Goal: Task Accomplishment & Management: Complete application form

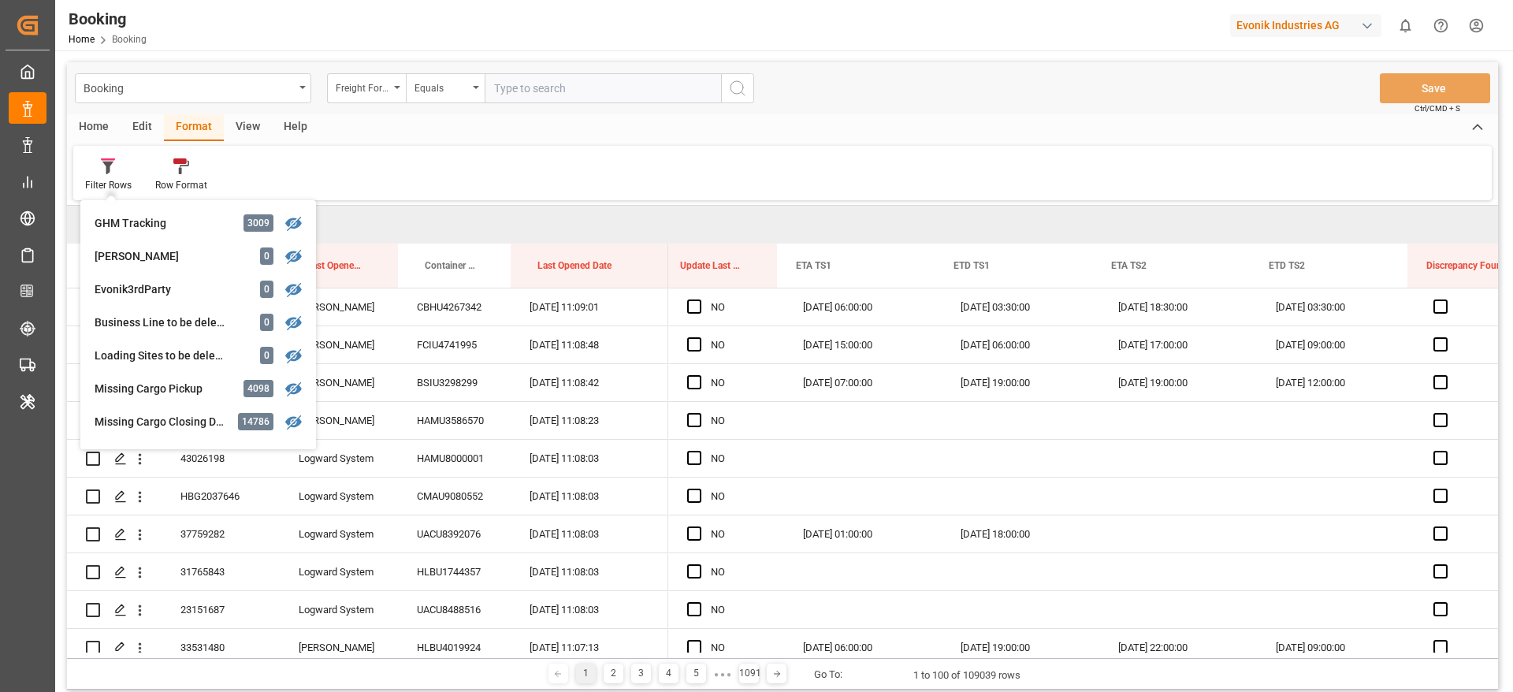
scroll to position [0, 7]
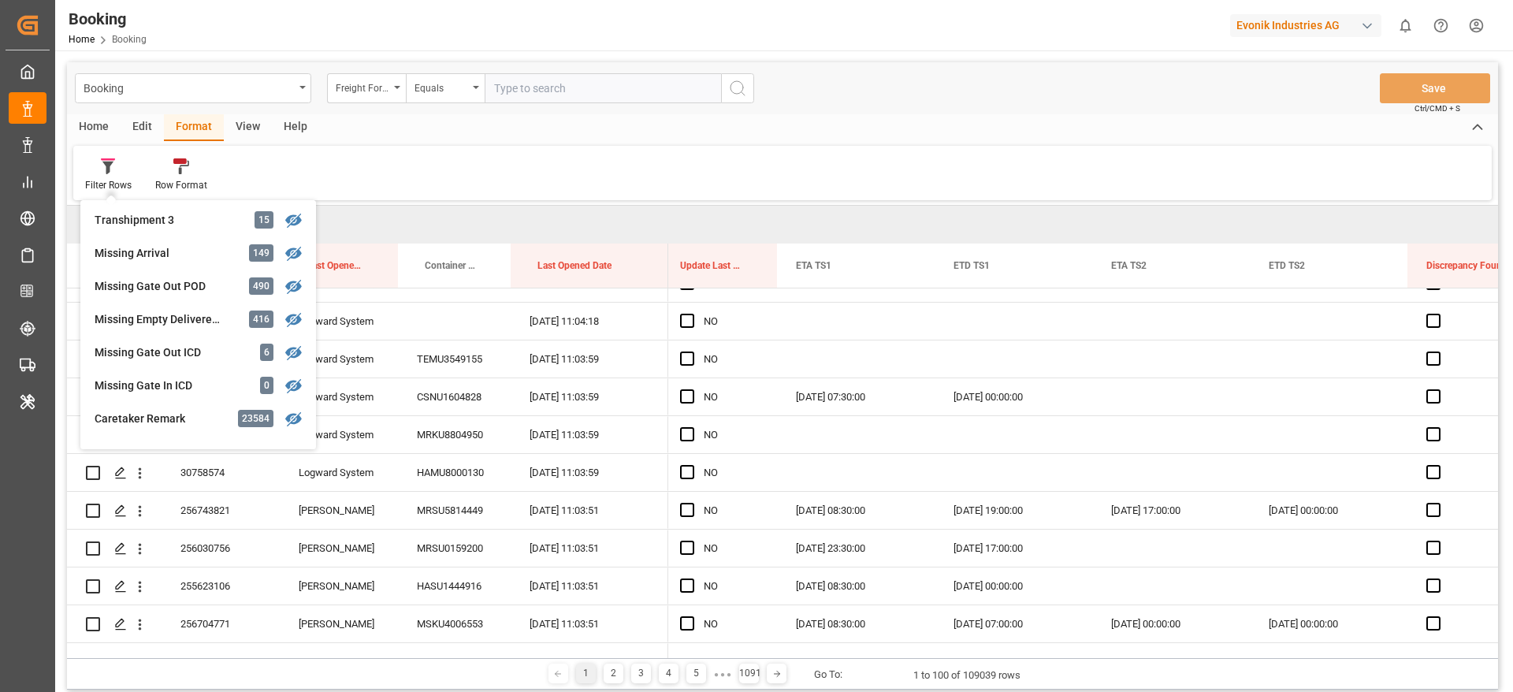
click at [709, 164] on div "Filter Rows GHM Tracking 3009 [PERSON_NAME] 0 Evonik3rdParty 0 Business Line to…" at bounding box center [782, 173] width 1419 height 54
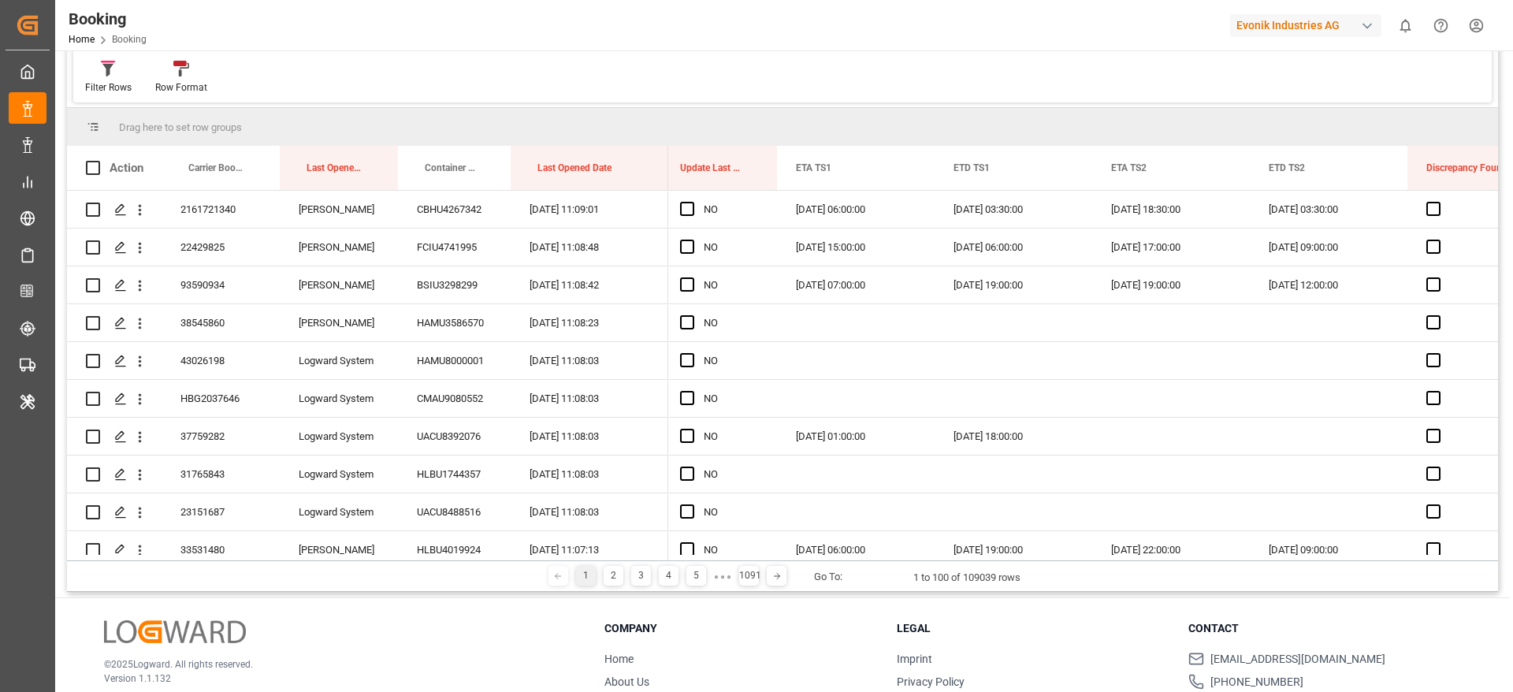
scroll to position [0, 0]
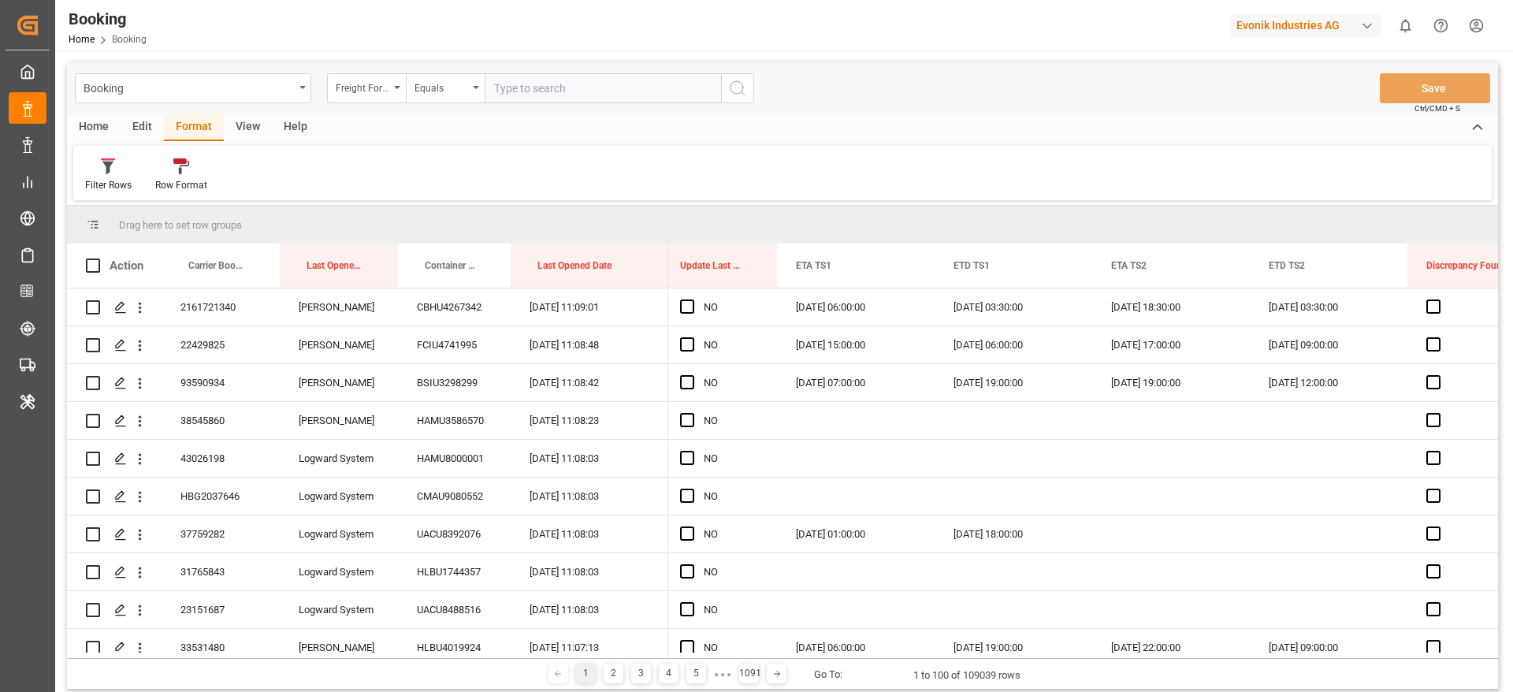
click at [251, 121] on div "View" at bounding box center [248, 127] width 48 height 27
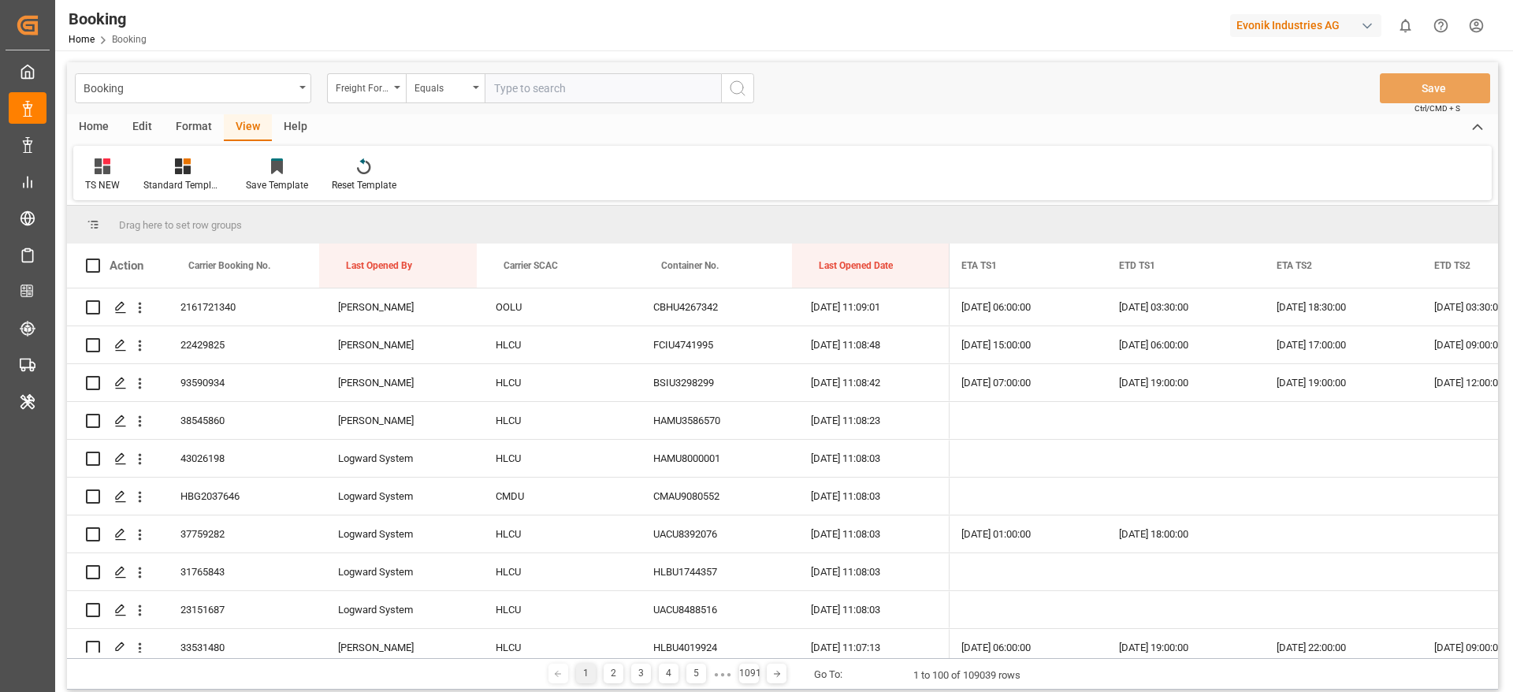
click at [188, 126] on div "Format" at bounding box center [194, 127] width 60 height 27
click at [123, 180] on div "Filter Rows" at bounding box center [108, 185] width 47 height 14
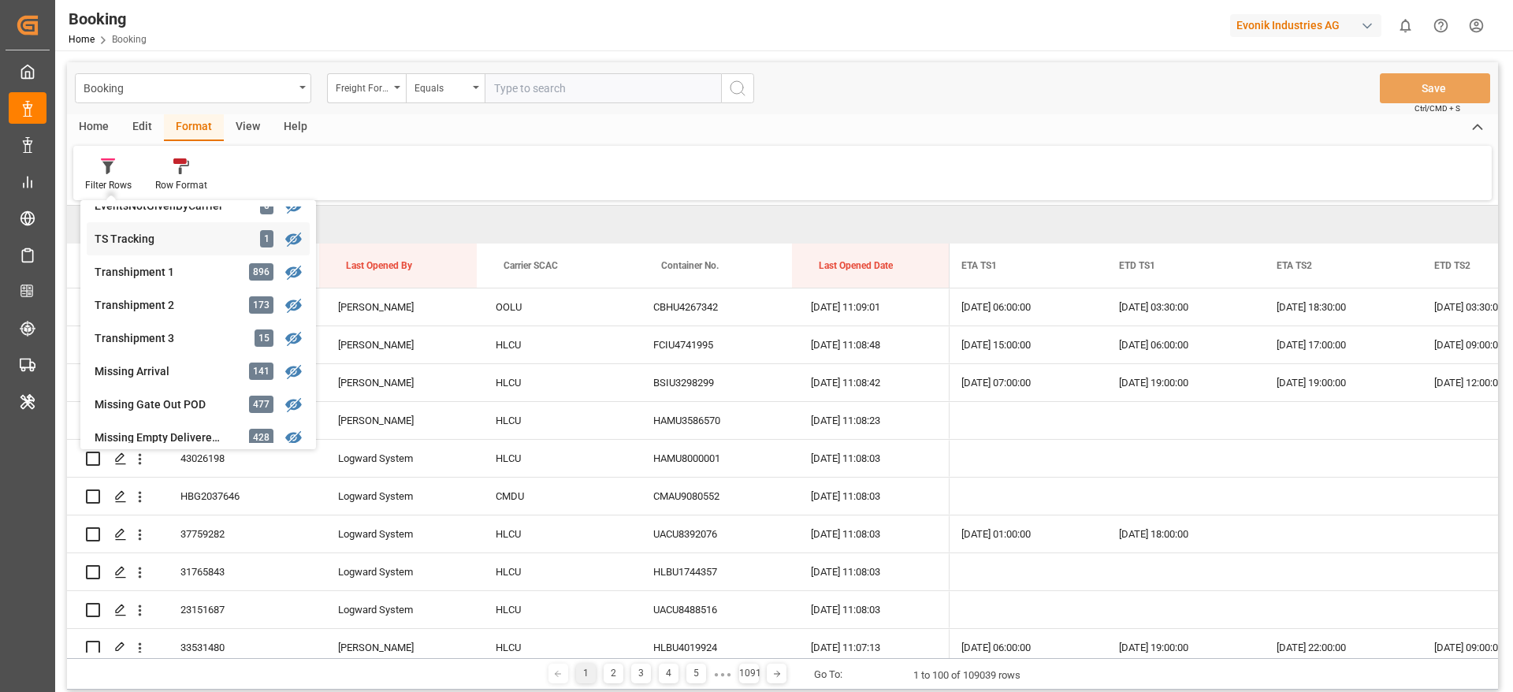
scroll to position [599, 0]
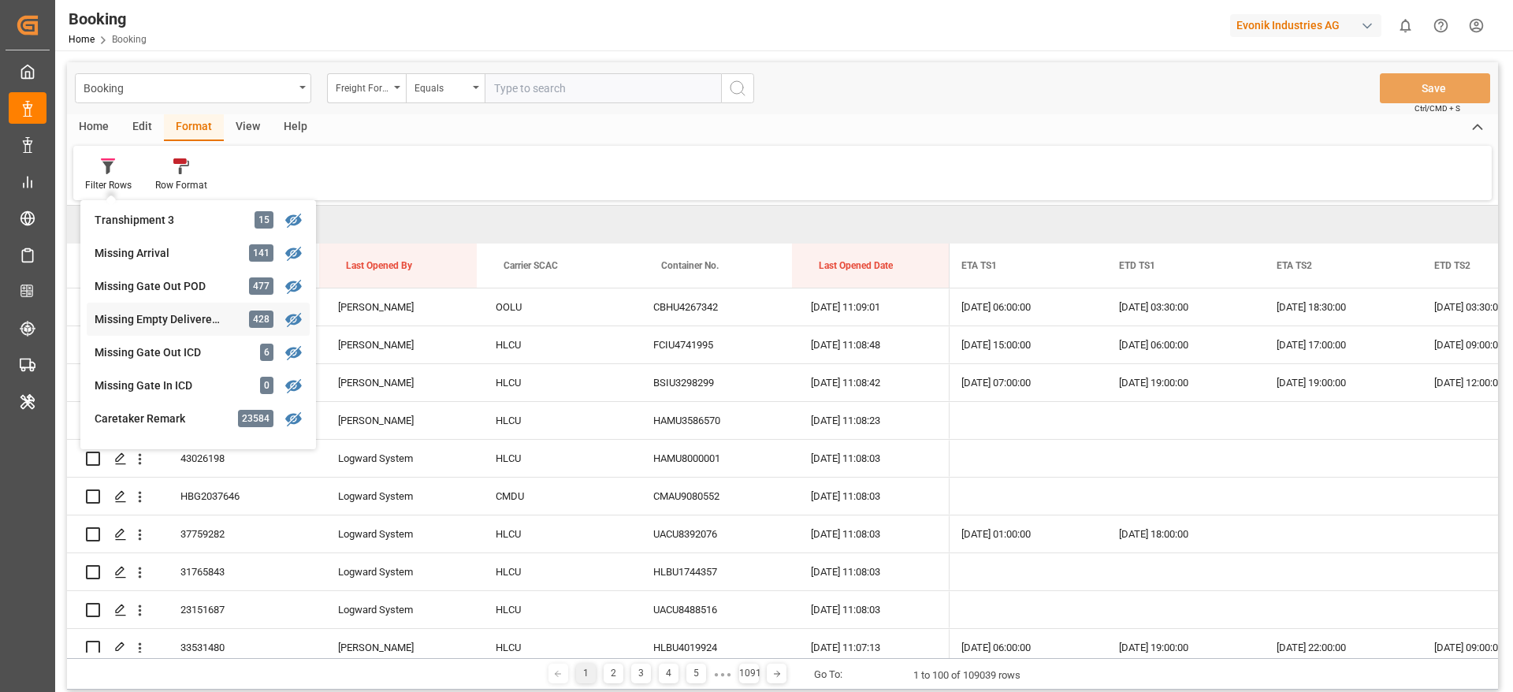
click at [178, 313] on div "Missing Empty Delivered Depot" at bounding box center [164, 319] width 138 height 17
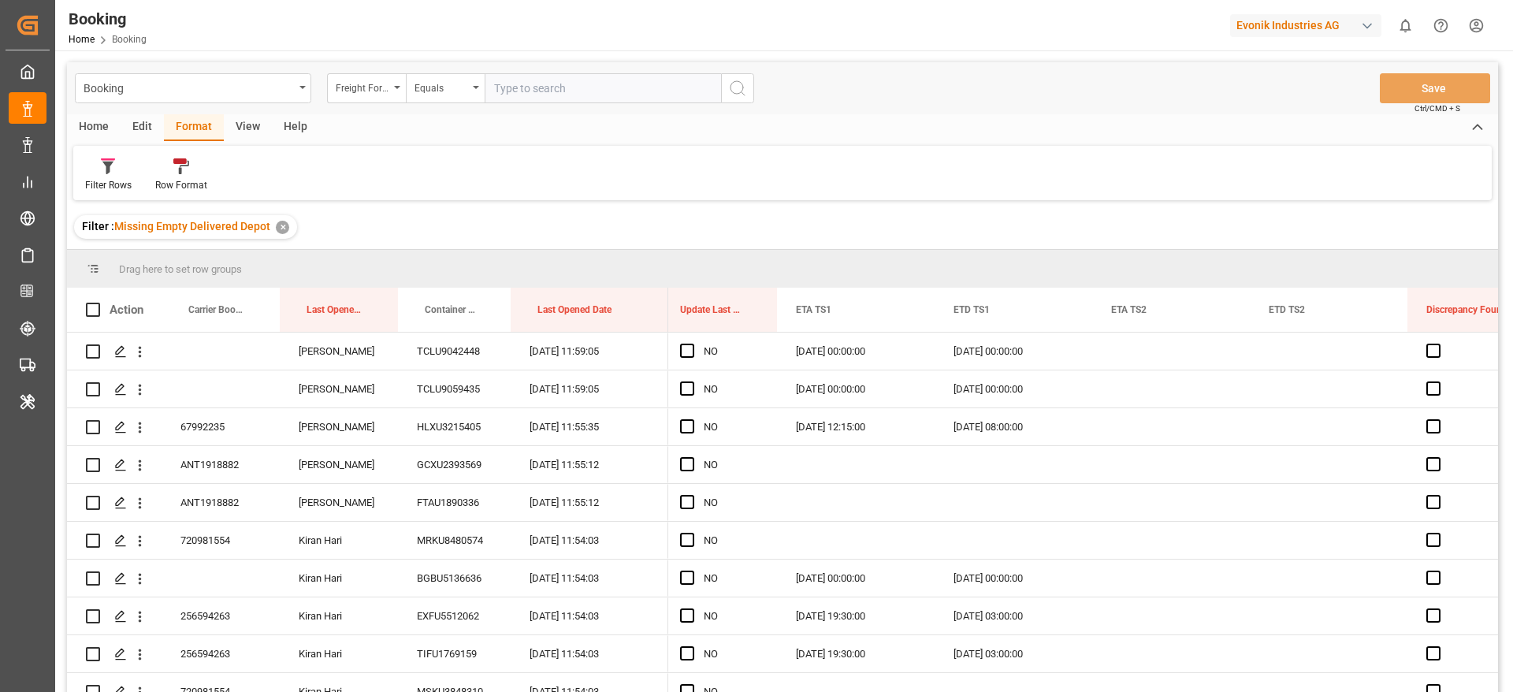
click at [260, 113] on div "Booking Freight Forwarder's Reference No. Equals Save Ctrl/CMD + S" at bounding box center [783, 88] width 1432 height 52
drag, startPoint x: 255, startPoint y: 121, endPoint x: 114, endPoint y: 195, distance: 158.3
click at [254, 122] on div "View" at bounding box center [248, 127] width 48 height 27
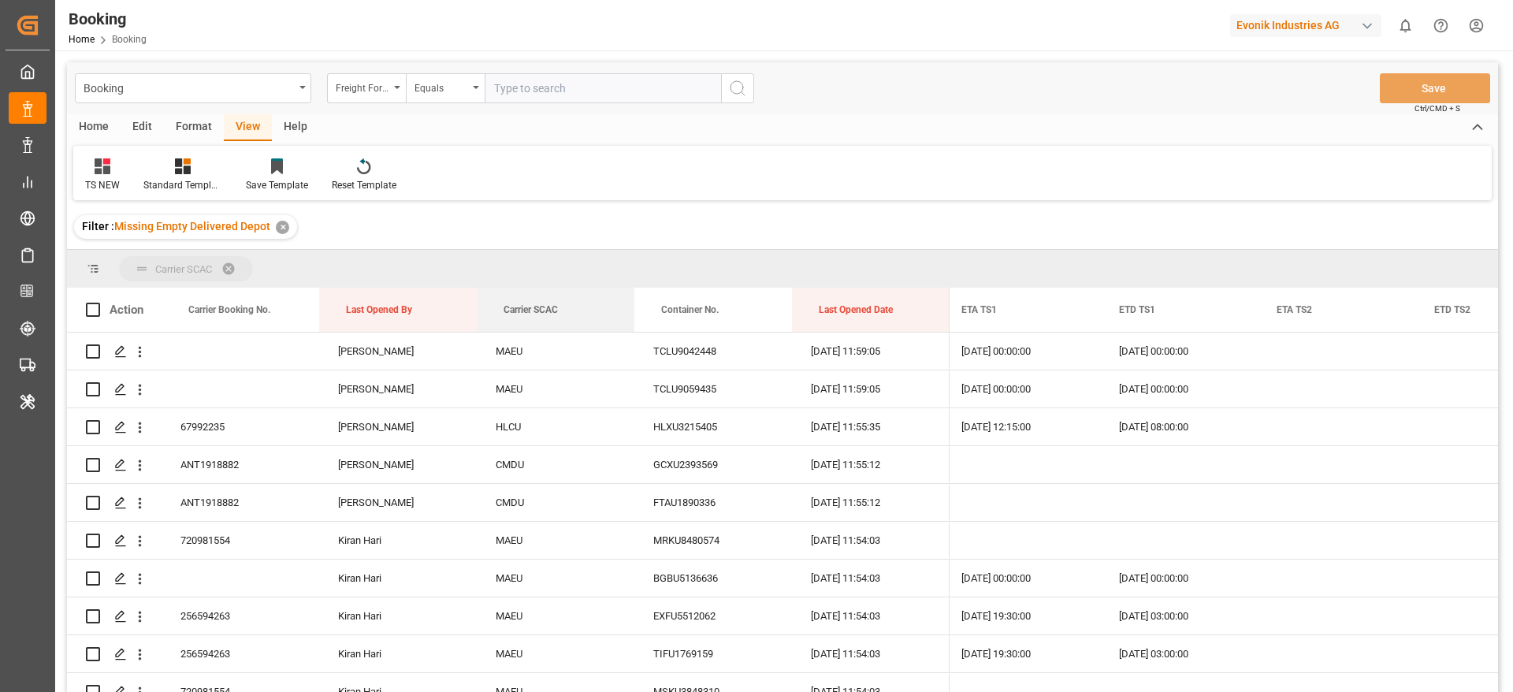
drag, startPoint x: 544, startPoint y: 308, endPoint x: 510, endPoint y: 283, distance: 42.3
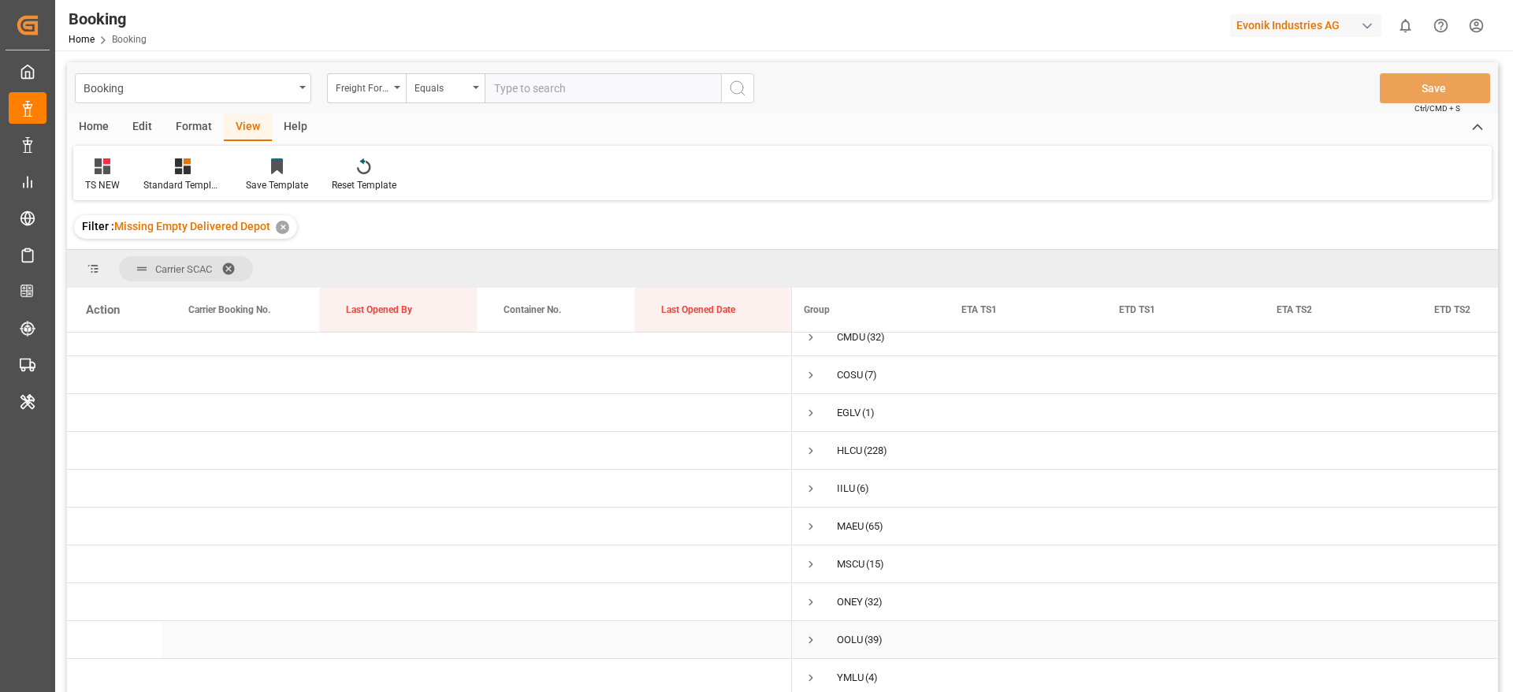
scroll to position [20, 0]
drag, startPoint x: 978, startPoint y: 216, endPoint x: 714, endPoint y: 164, distance: 269.1
click at [714, 164] on div "TS NEW Standard Templates Save Template Reset Template" at bounding box center [782, 173] width 1419 height 54
click at [280, 224] on div "✕" at bounding box center [282, 227] width 13 height 13
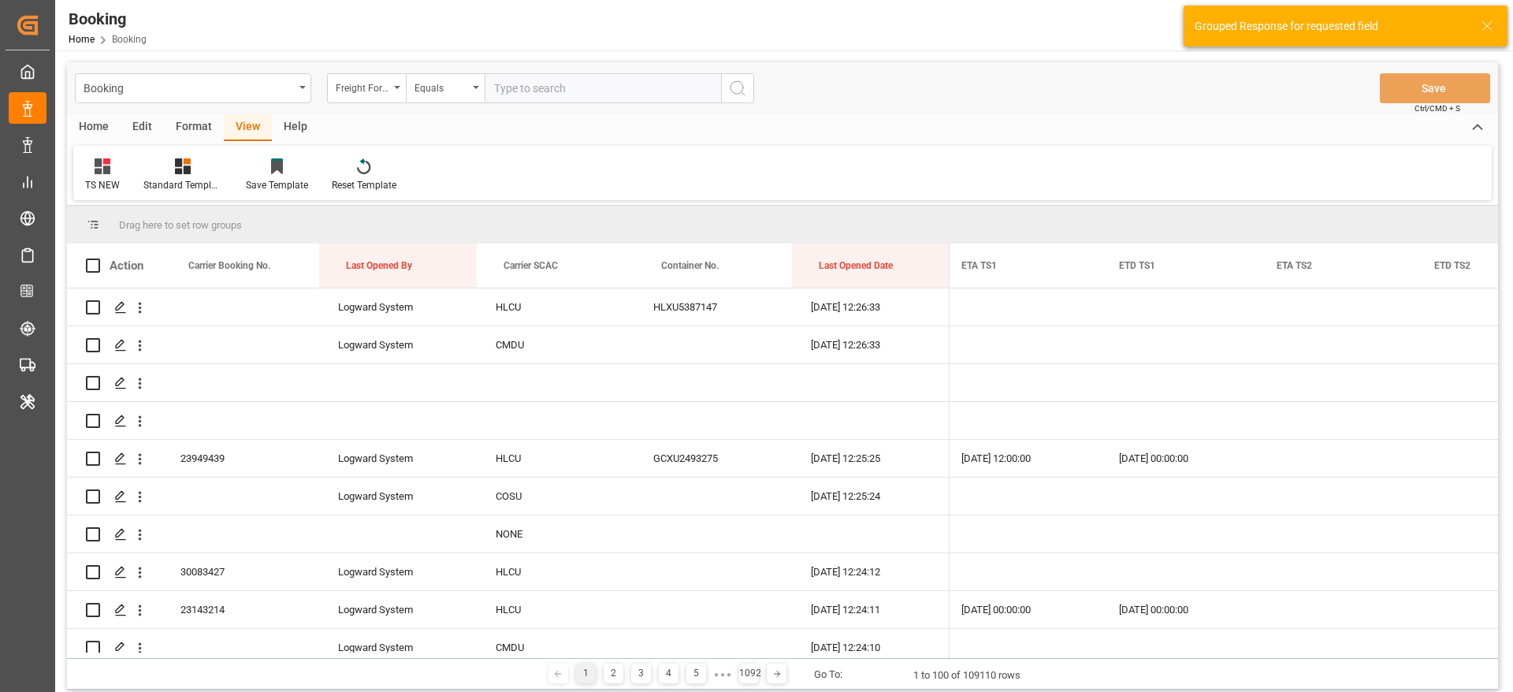
click at [1484, 26] on icon at bounding box center [1487, 26] width 19 height 19
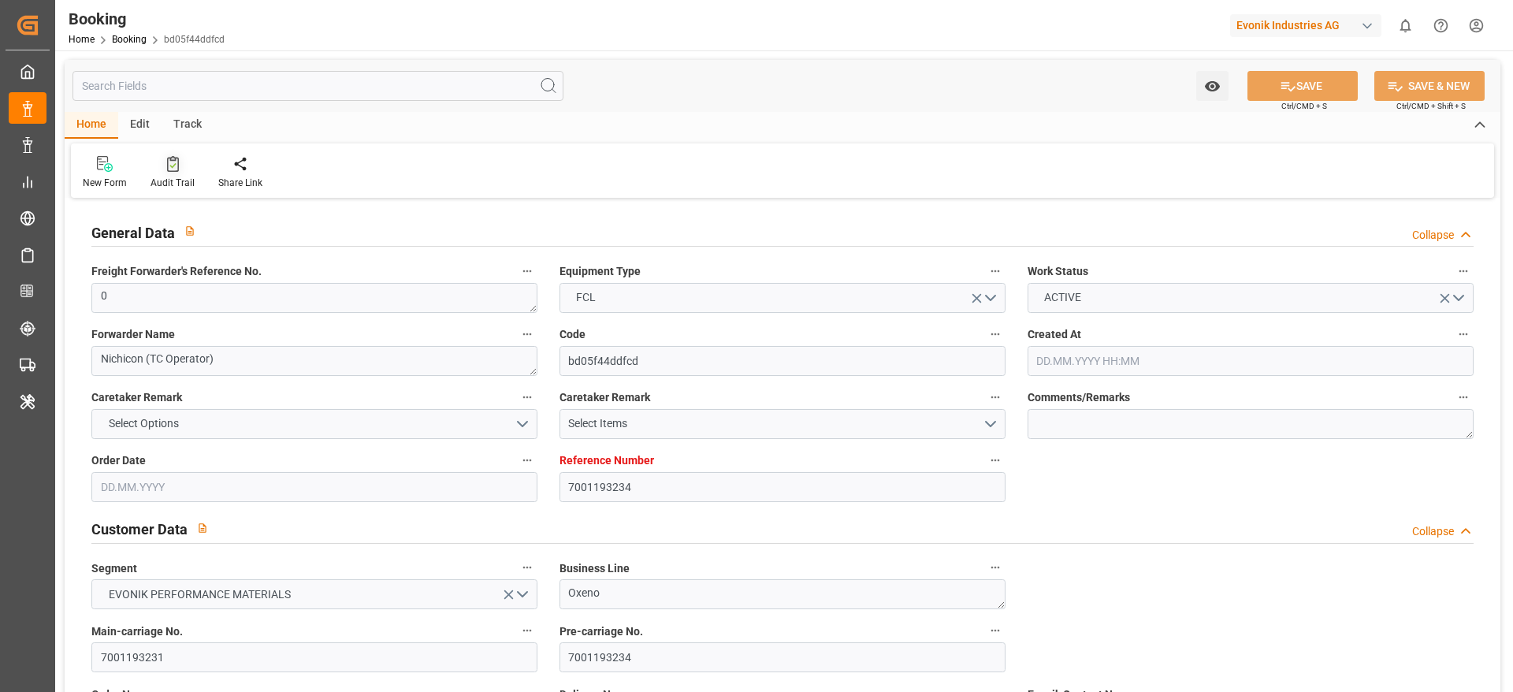
type input "7001193234"
type input "9312975"
type input "ONE"
type input "Ocean Network Express"
type input "NLRTM"
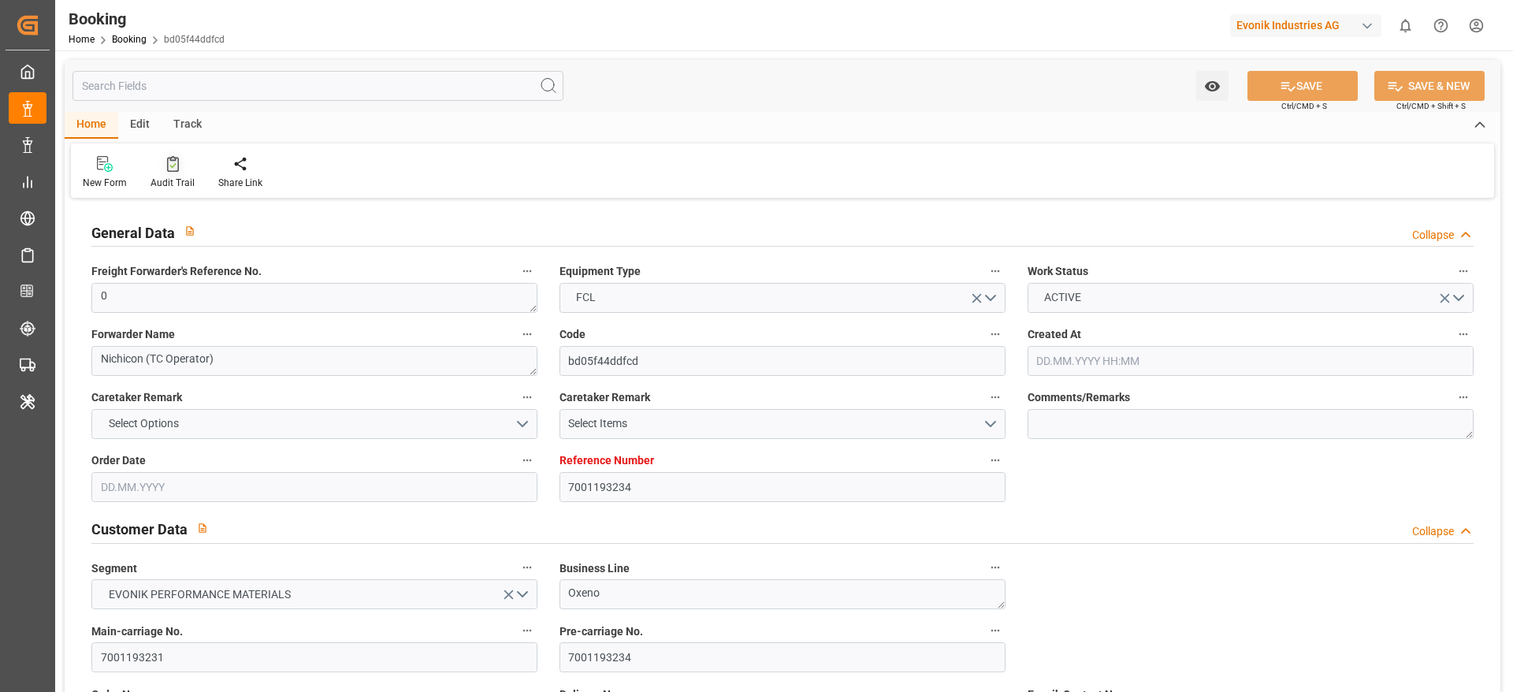
type input "JPNGO"
type input "55"
type input "0"
type input "12.06.2025 05:49"
type input "12.06.2025"
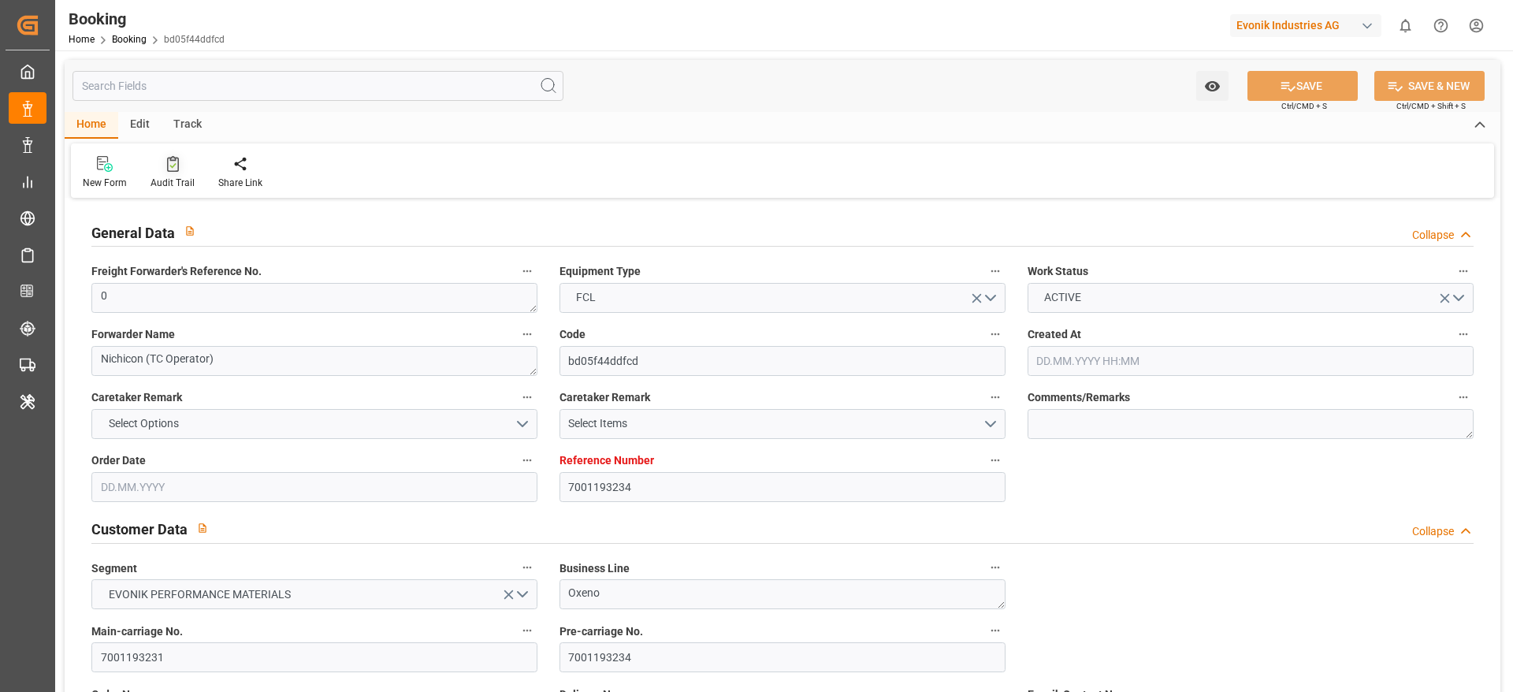
type input "04.09.2025"
type input "08.07.2025"
type input "26.08.2025 00:00"
type input "26.07.2025 00:00"
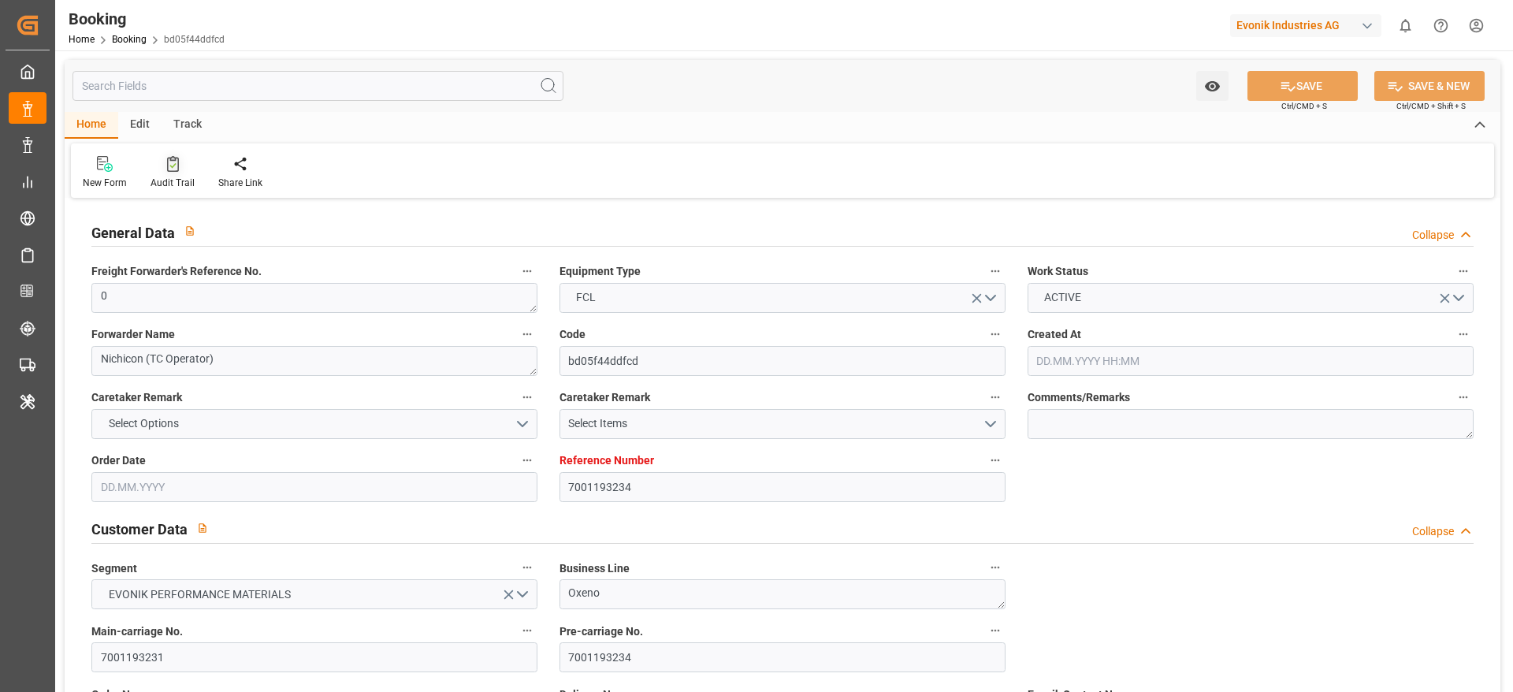
type input "21.07.2025 00:00"
type input "19.09.2025 00:00"
type input "21.07.2025"
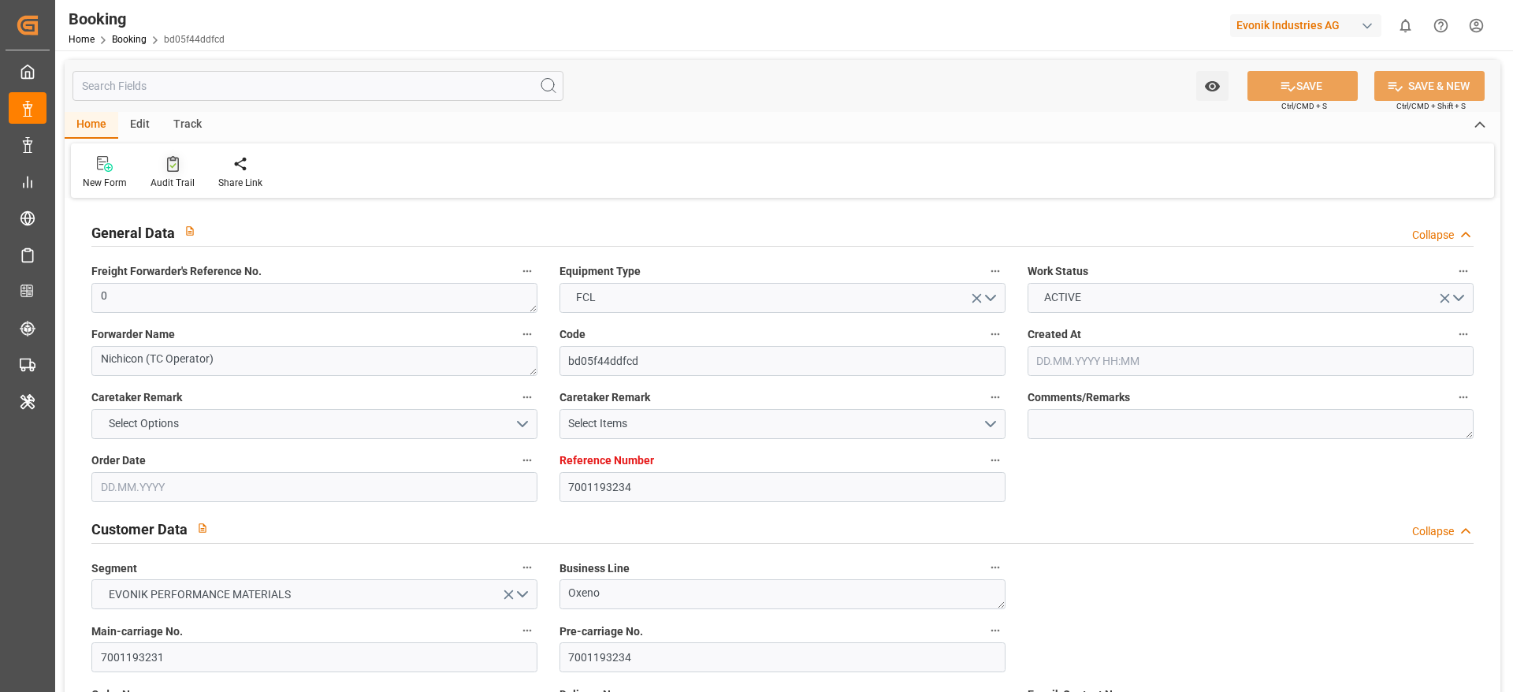
type input "22.09.2025 07:49"
click at [151, 172] on div "Audit Trail" at bounding box center [173, 172] width 68 height 35
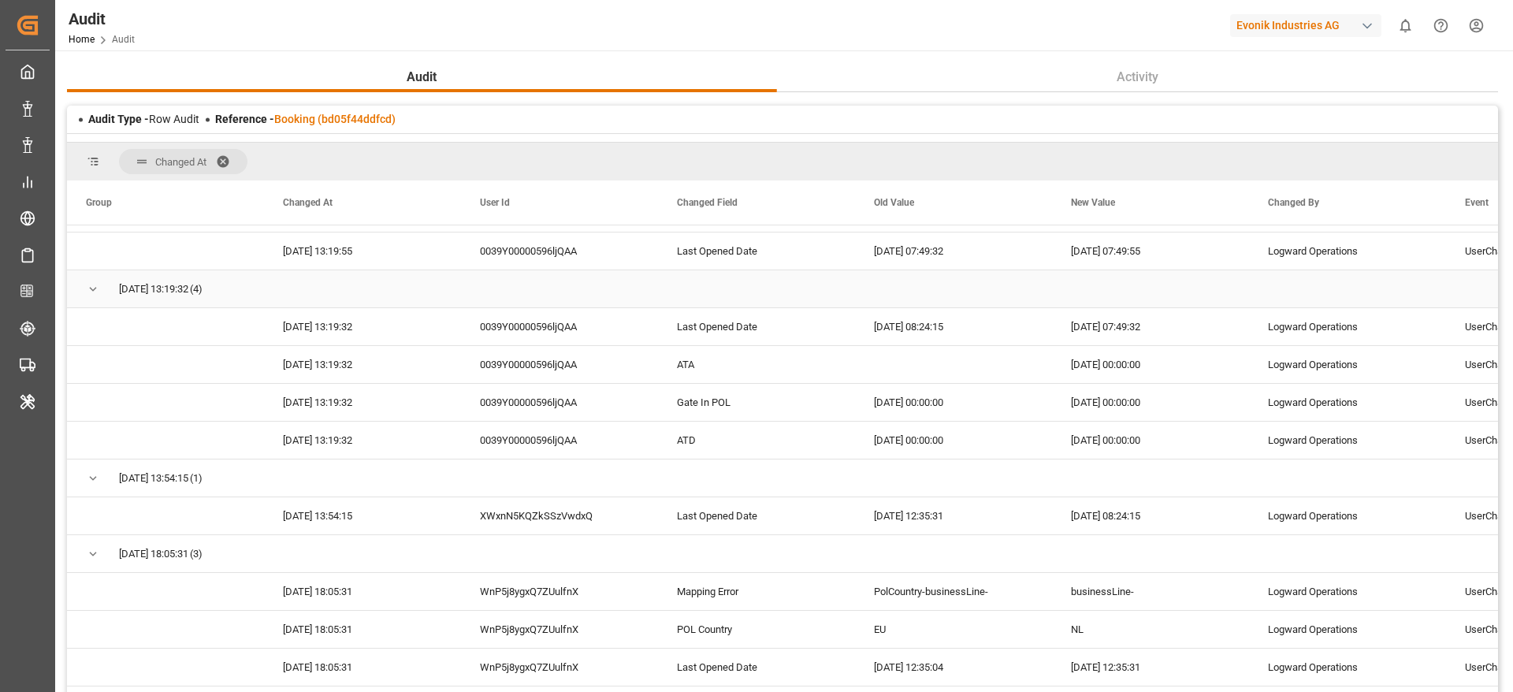
scroll to position [118, 0]
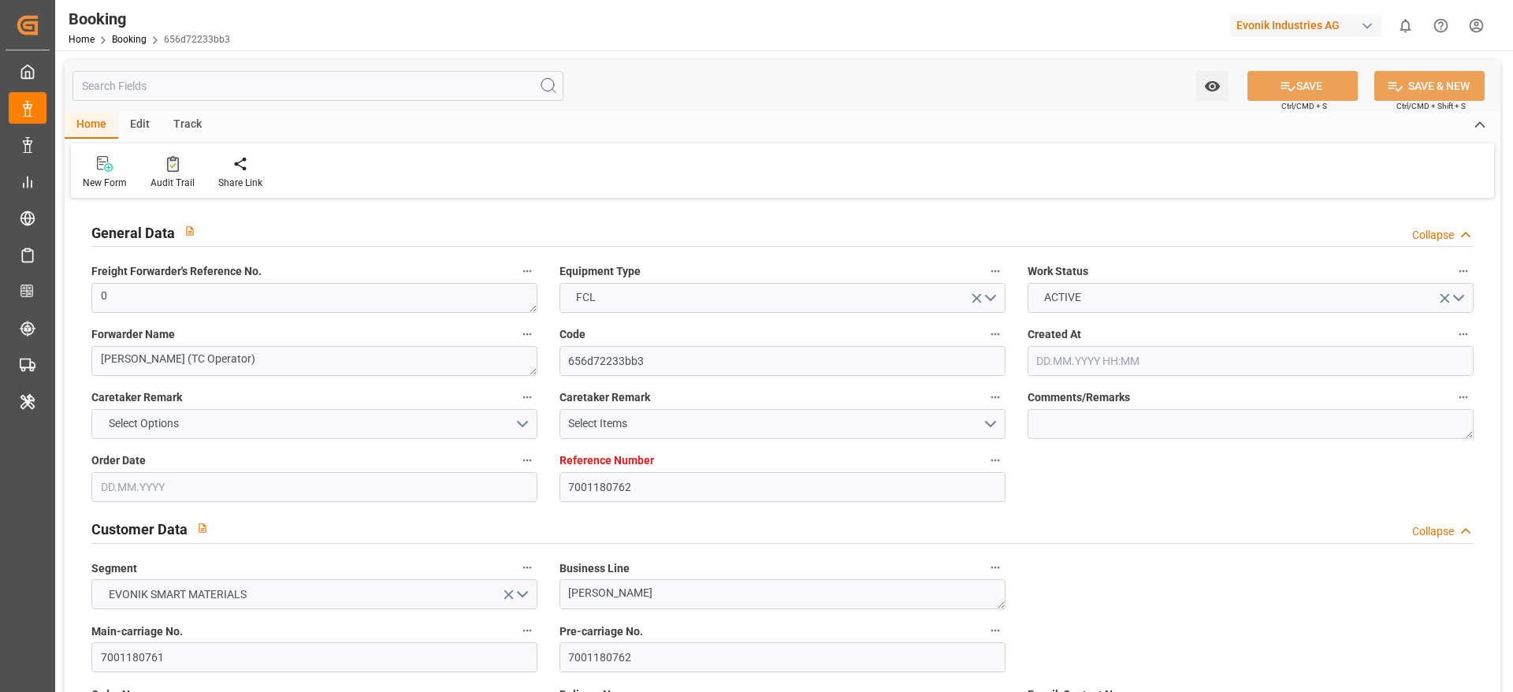
type input "7001180762"
type input "9839210"
type input "CMACGM"
type input "CMA CGM Group"
type input "NLRTM"
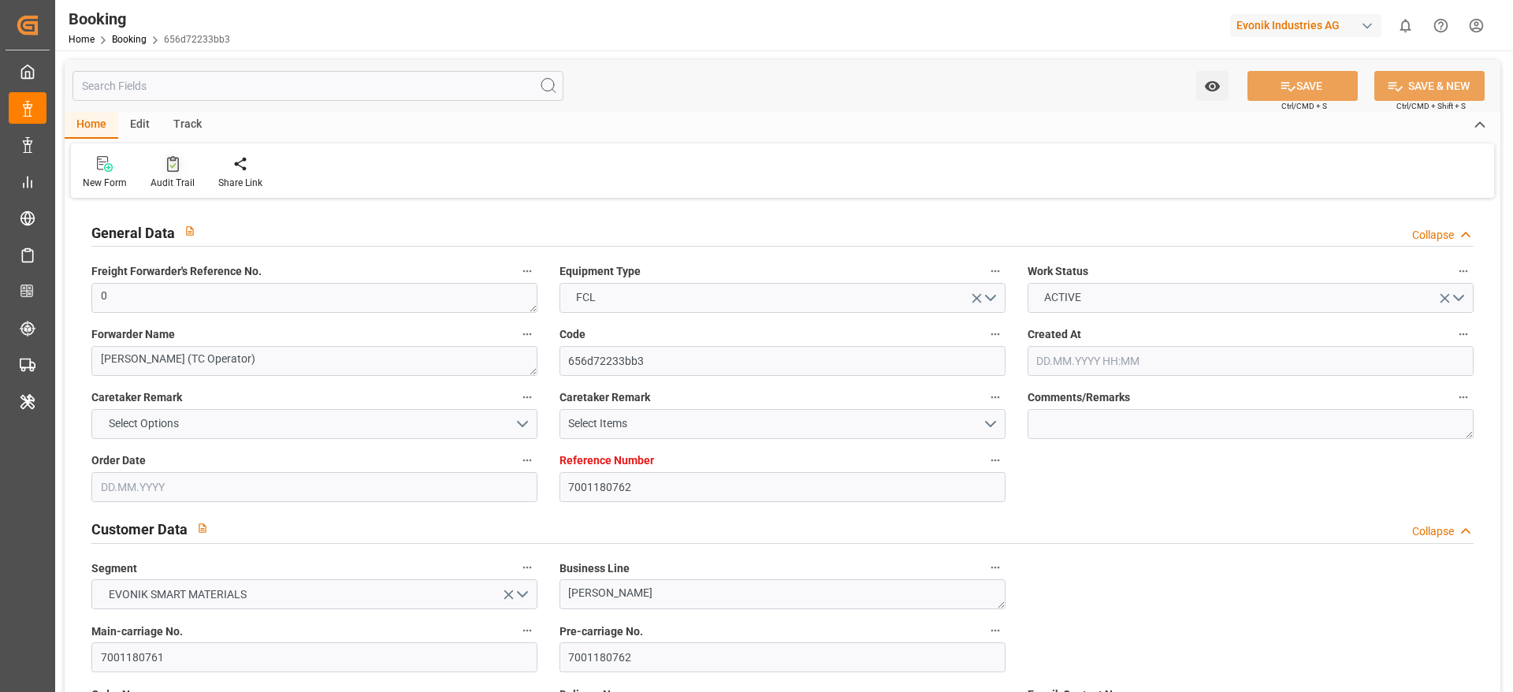
type input "IDBDJ"
type input "MYPKG"
type input "IDJKT"
type input "49"
type input "0"
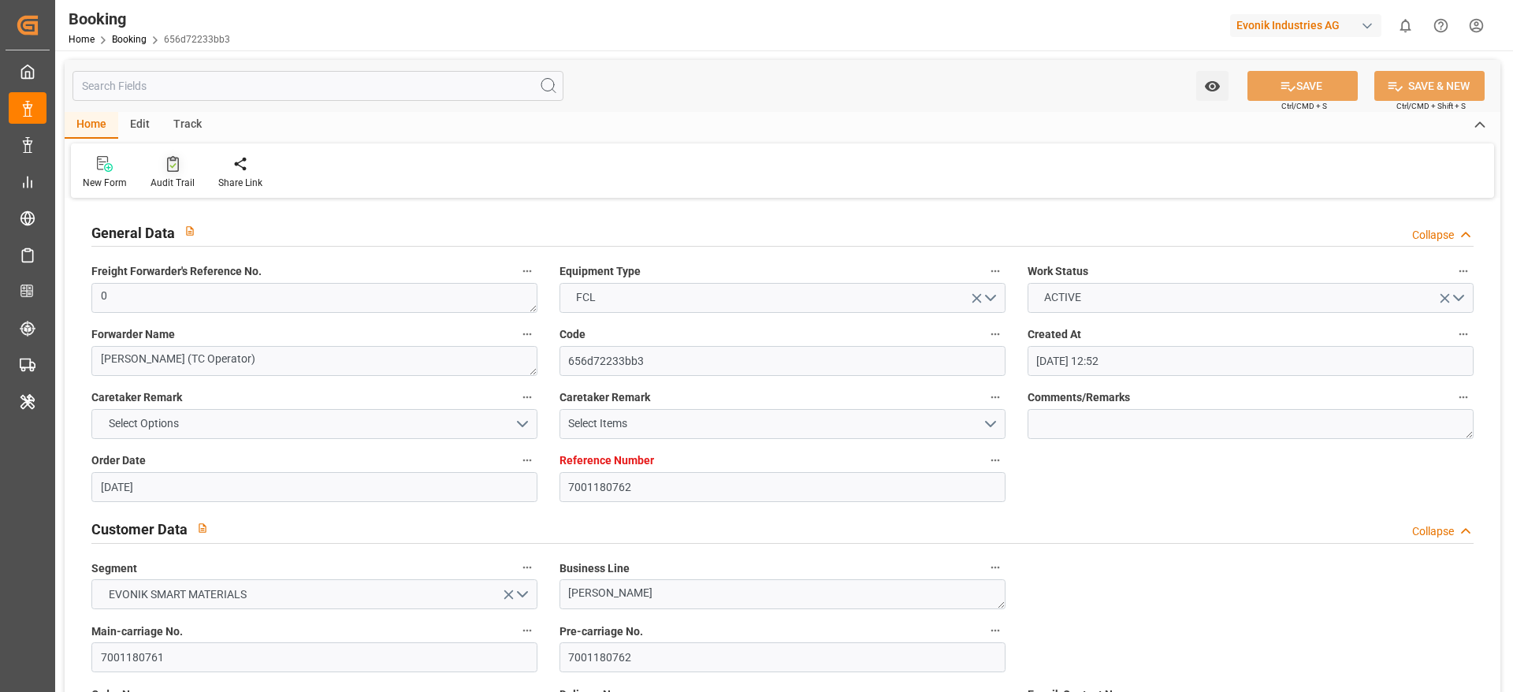
type input "27.05.2025 12:52"
type input "27.05.2025"
type input "15.08.2025"
type input "18.06.2025"
type input "10.06.2025 00:00"
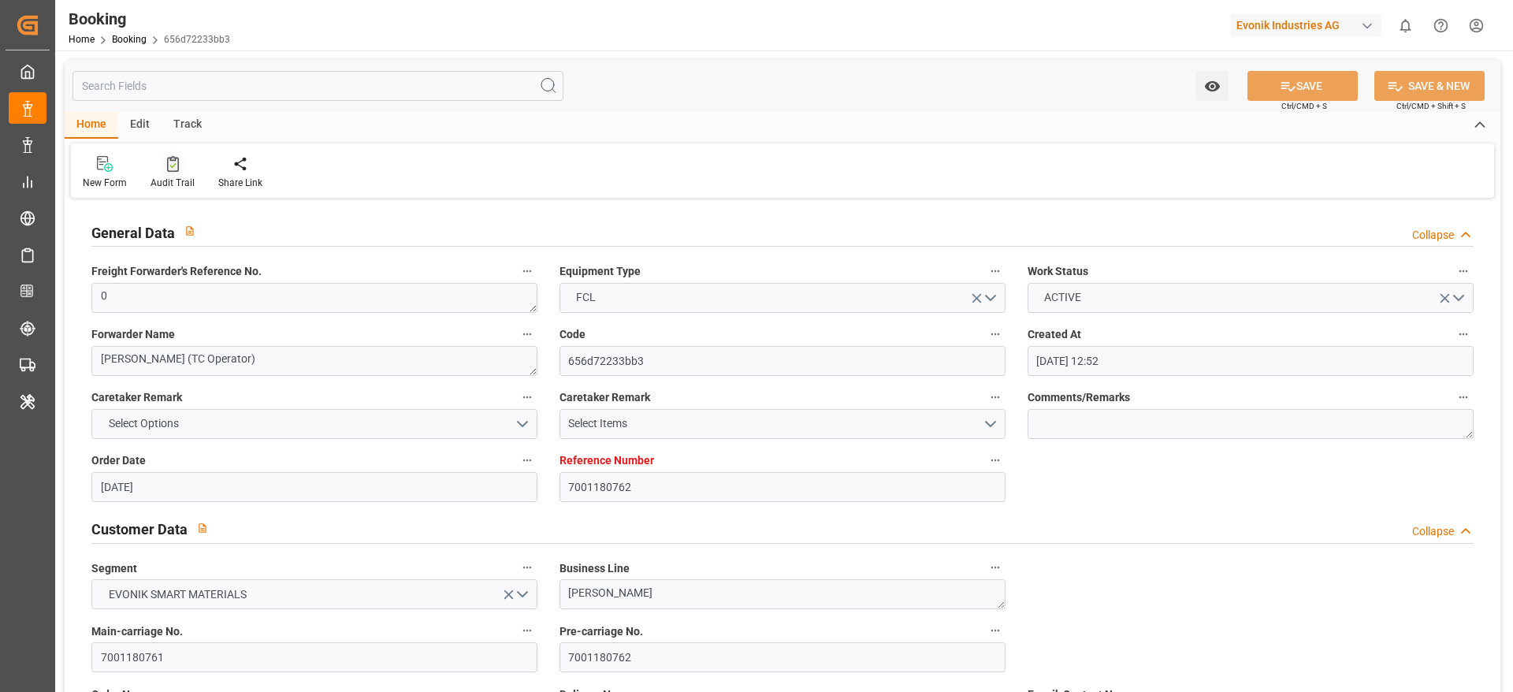
type input "18.06.2025 00:00"
type input "19.06.2025 00:00"
type input "16.06.2025 00:00"
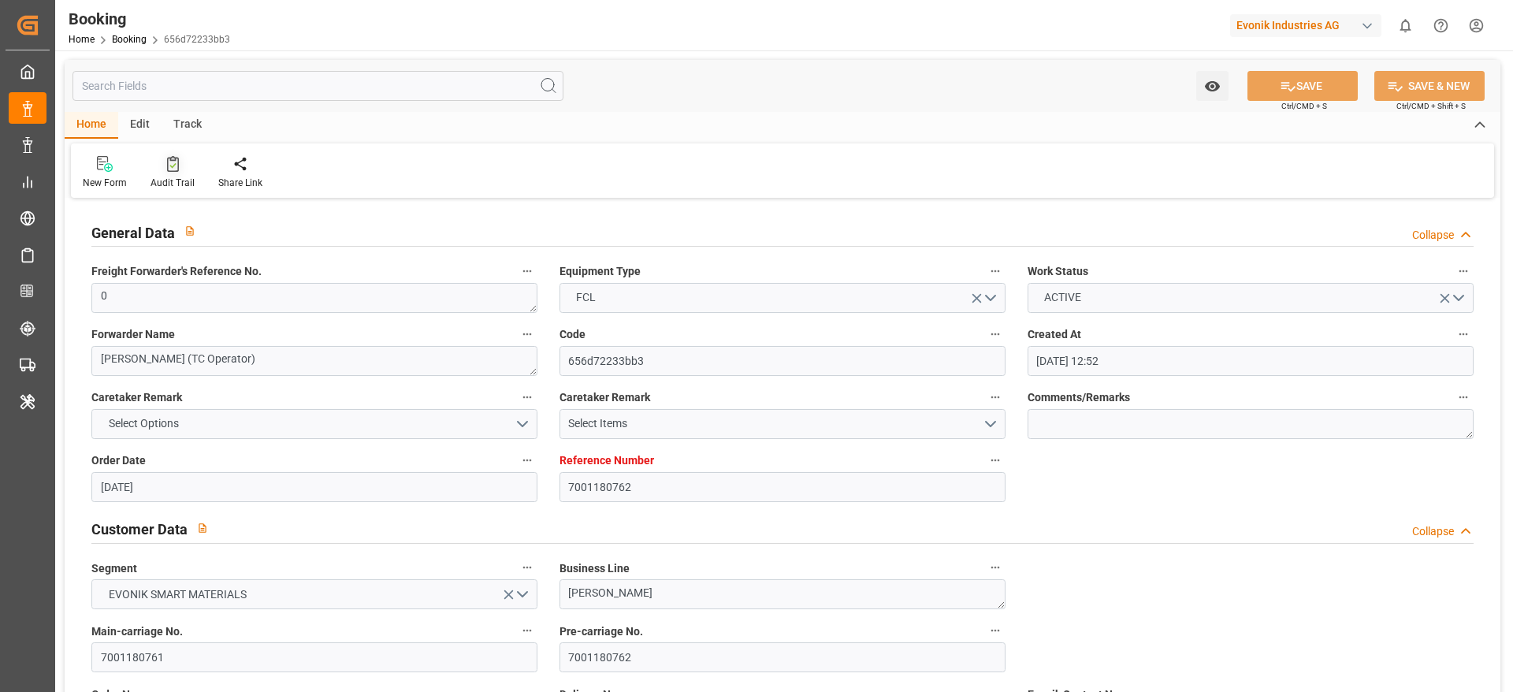
type input "25.08.2025 00:00"
type input "15.08.2025 00:00"
type input "04.08.2025 00:00"
type input "03.08.2025 00:00"
type input "05.08.2025 00:00"
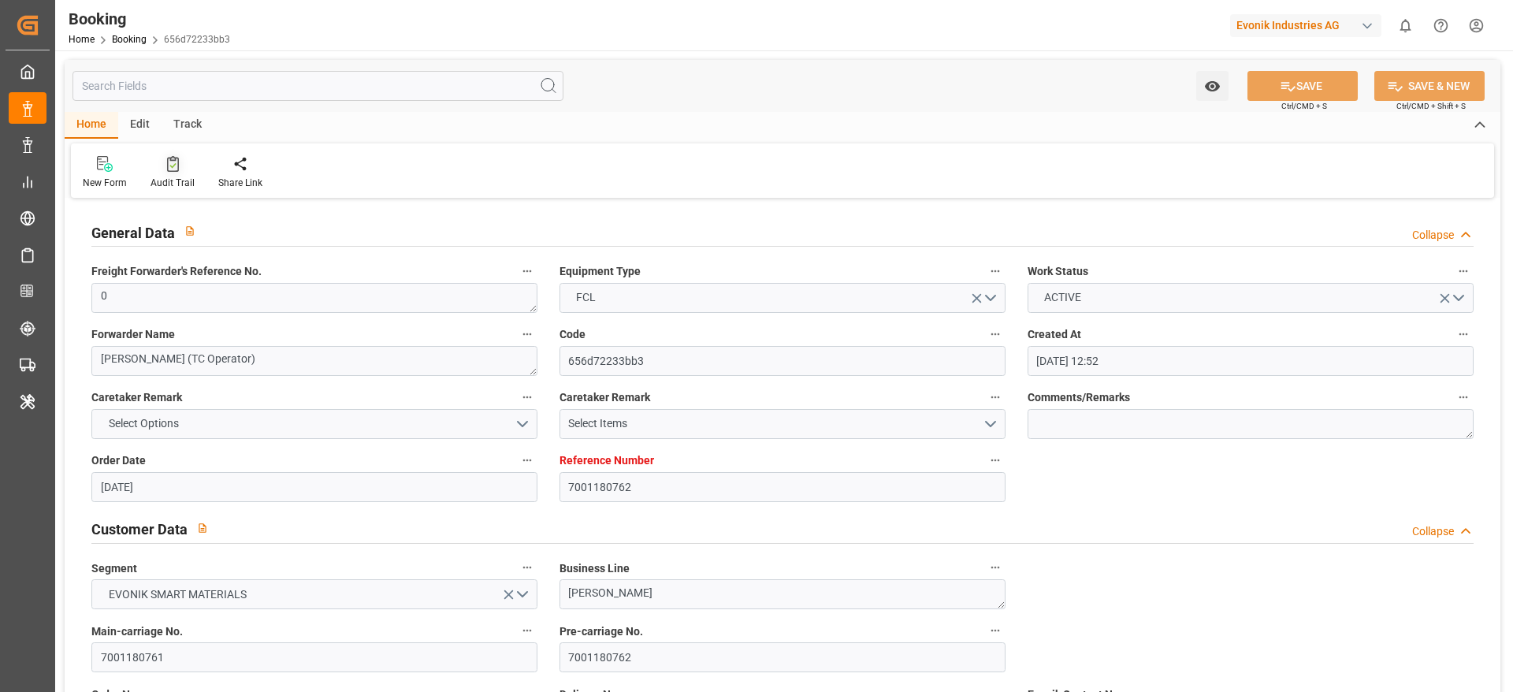
type input "09.08.2025 00:00"
type input "06.08.2025 00:00"
type input "08.08.2025 00:00"
type input "10.08.2025 00:00"
type input "08.08.2025 00:00"
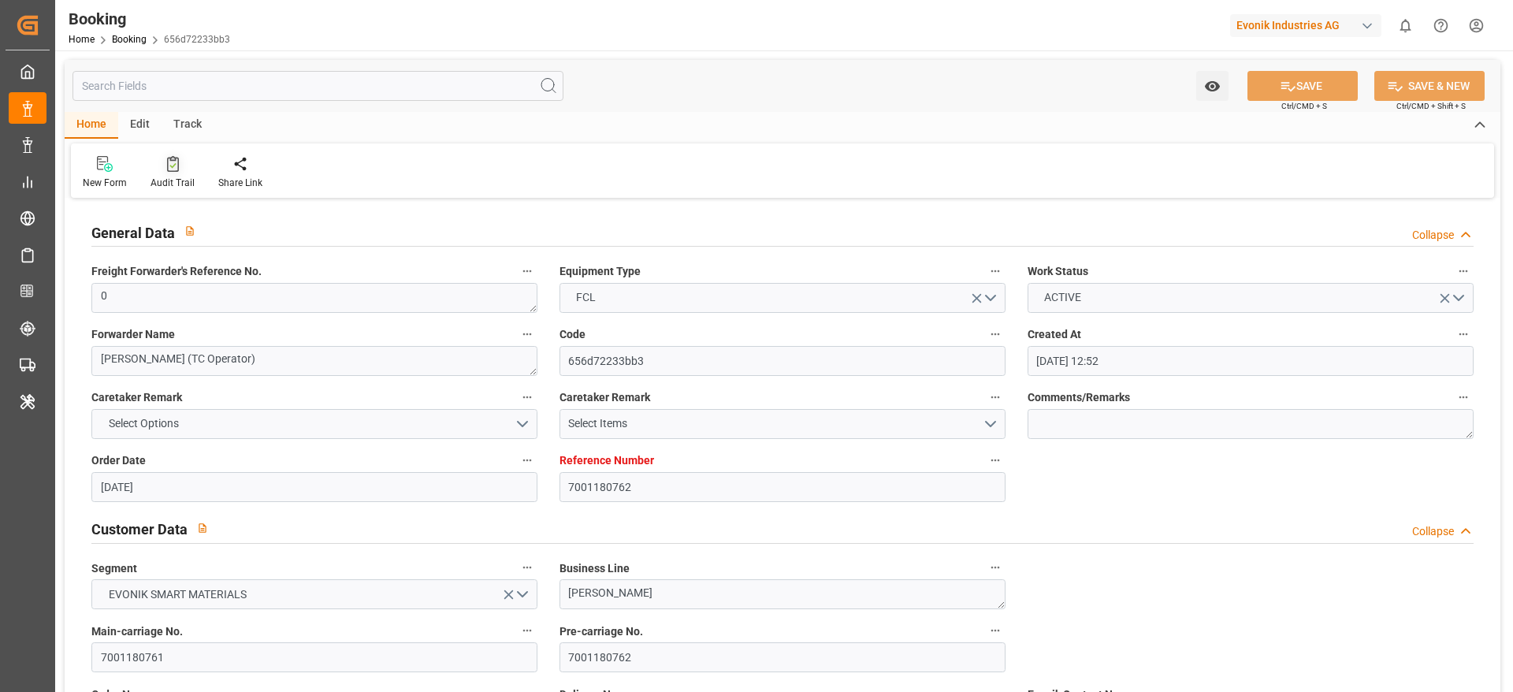
type input "10.08.2025 00:00"
type input "22.08.2025 00:00"
type input "19.09.2025 00:00"
type input "22.08.2025 00:00"
type input "13.06.2025"
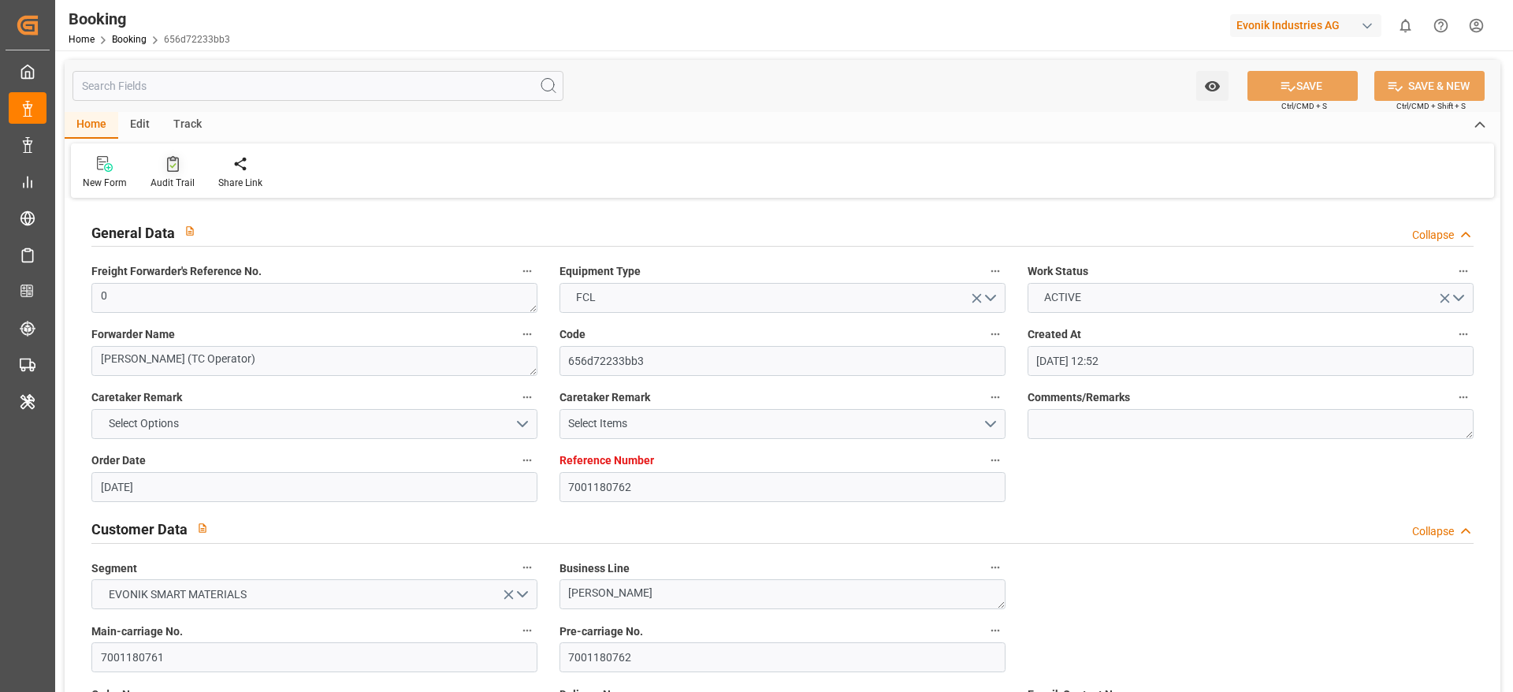
type input "22.09.2025 09:38"
click at [180, 163] on div at bounding box center [173, 163] width 44 height 17
type input "7001225504"
type input "9349497"
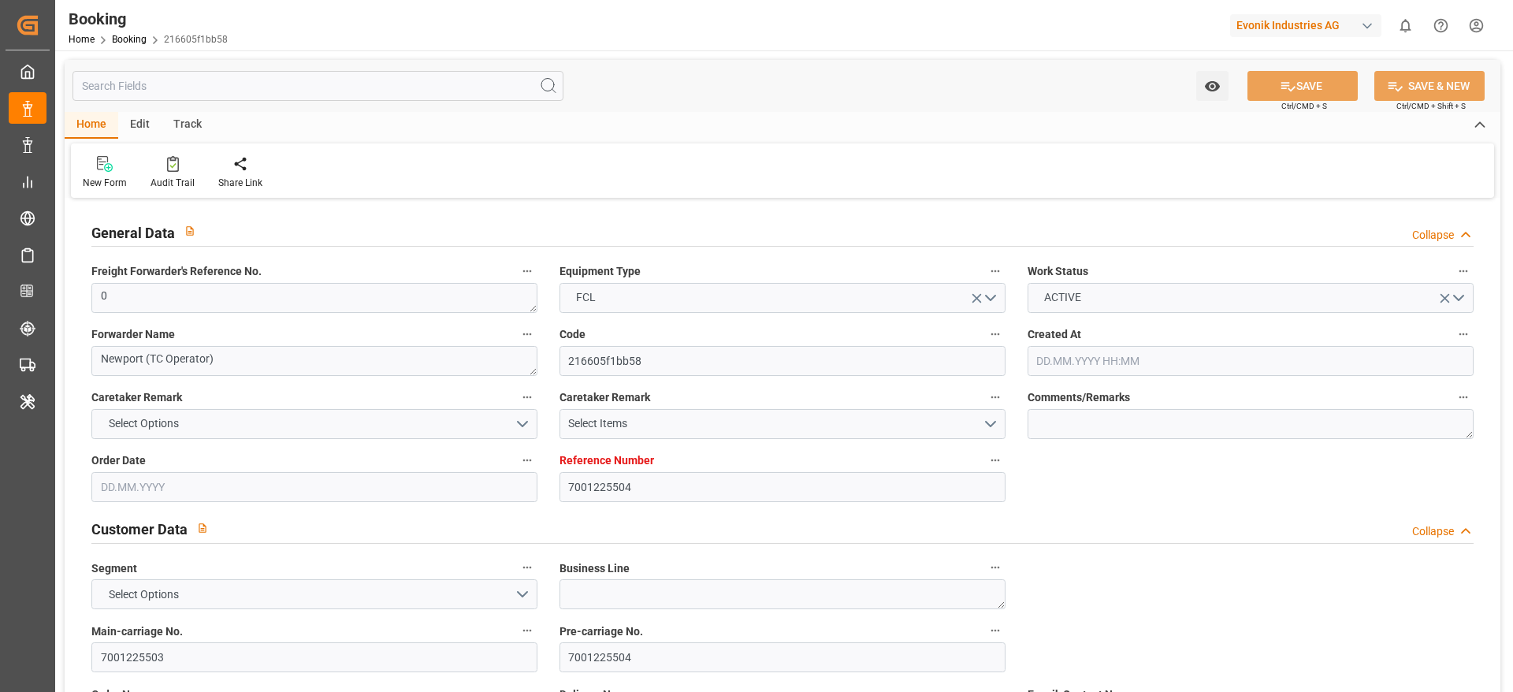
type input "Hapag Lloyd"
type input "Hapag Lloyd Aktiengesellschaft"
type input "NLRTM"
type input "USCHS"
type input "0"
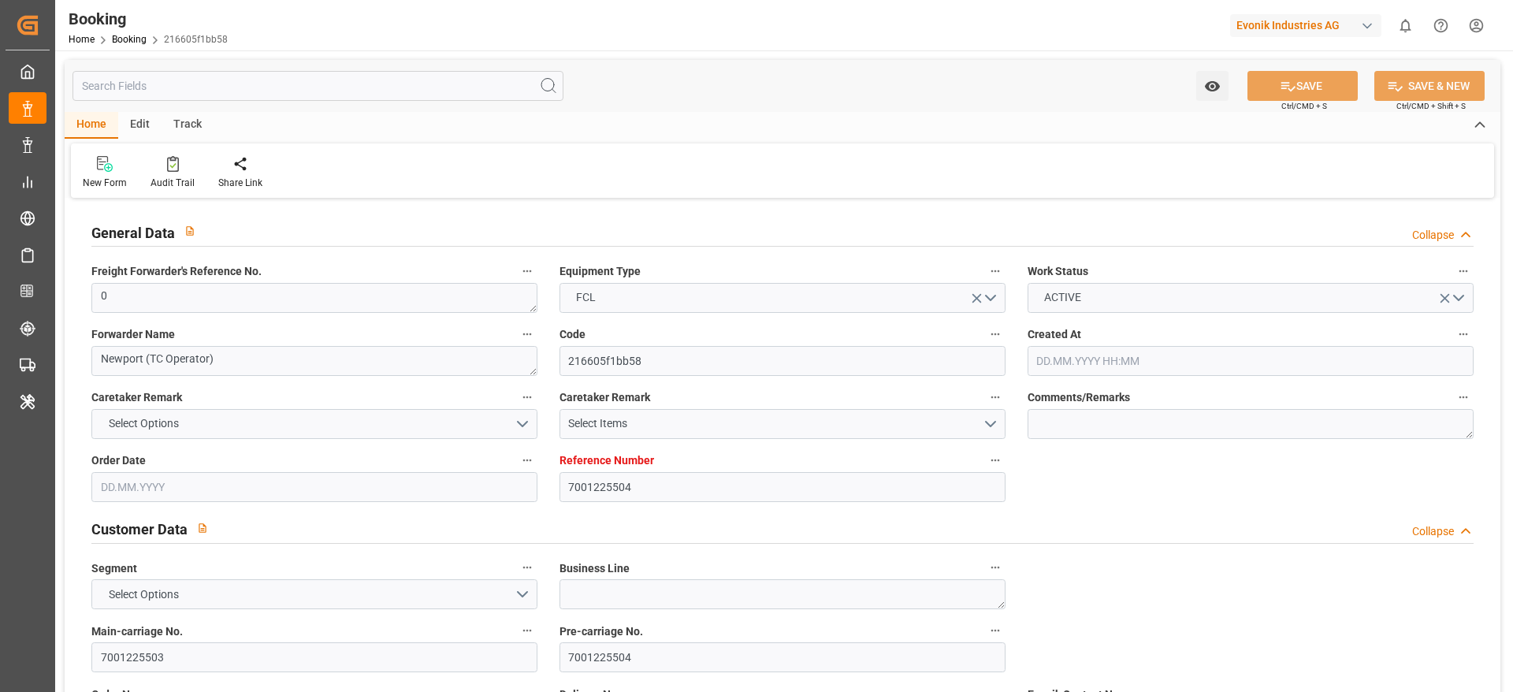
type input "17.07.2025 12:14"
type input "17.07.2025"
type input "09.09.2025 00:00"
type input "13.09.2025 00:00"
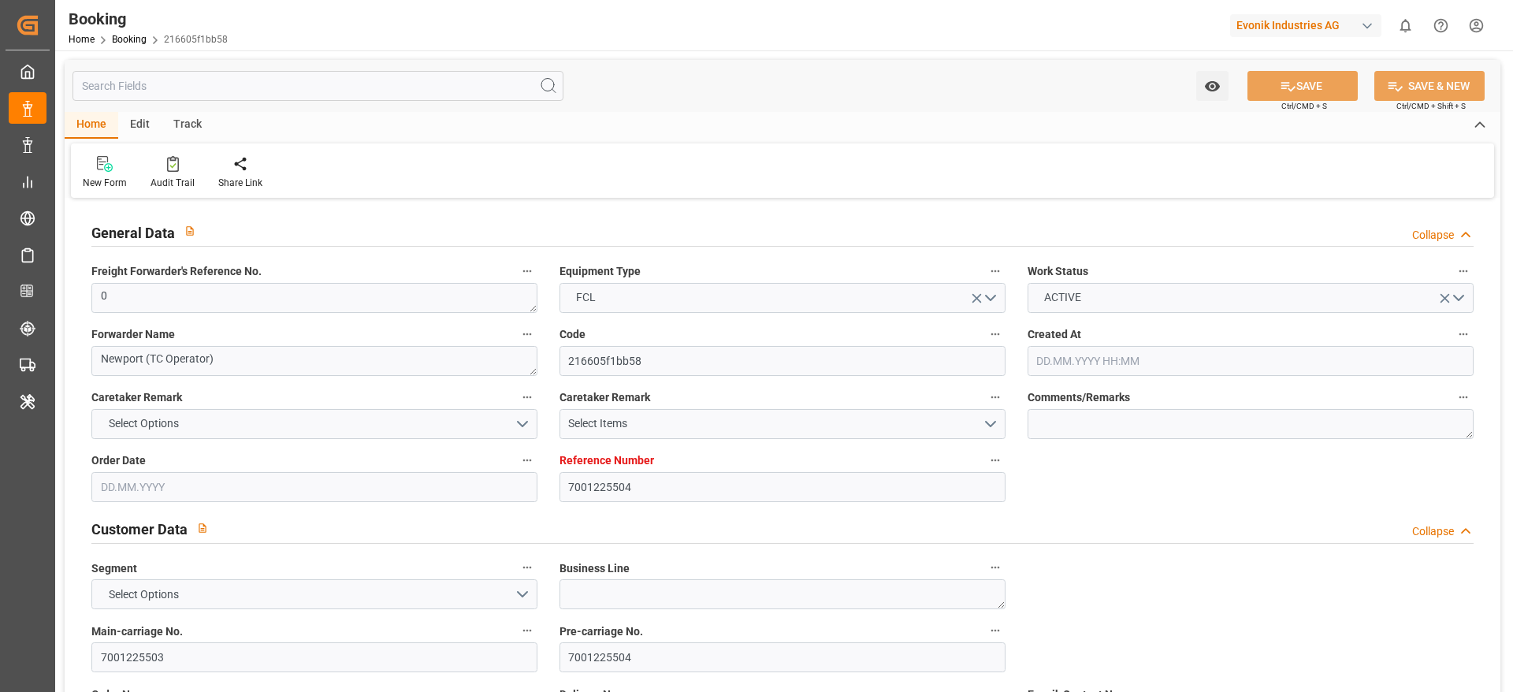
type input "13.09.2025 00:00"
type input "14.09.2025 00:00"
type input "09.09.2025 00:00"
type input "23.09.2025 00:00"
type input "21.09.2025 00:00"
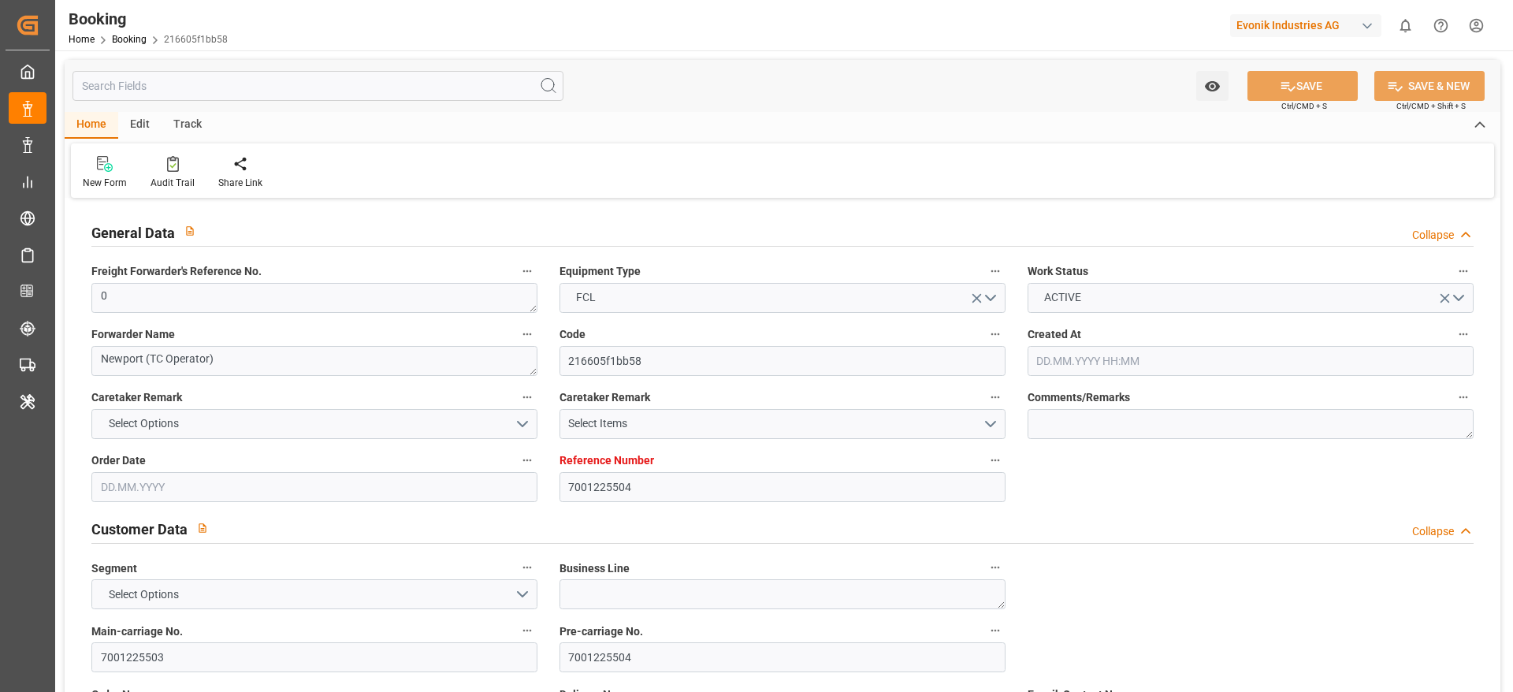
type input "22.07.2025"
type input "22.09.2025 06:27"
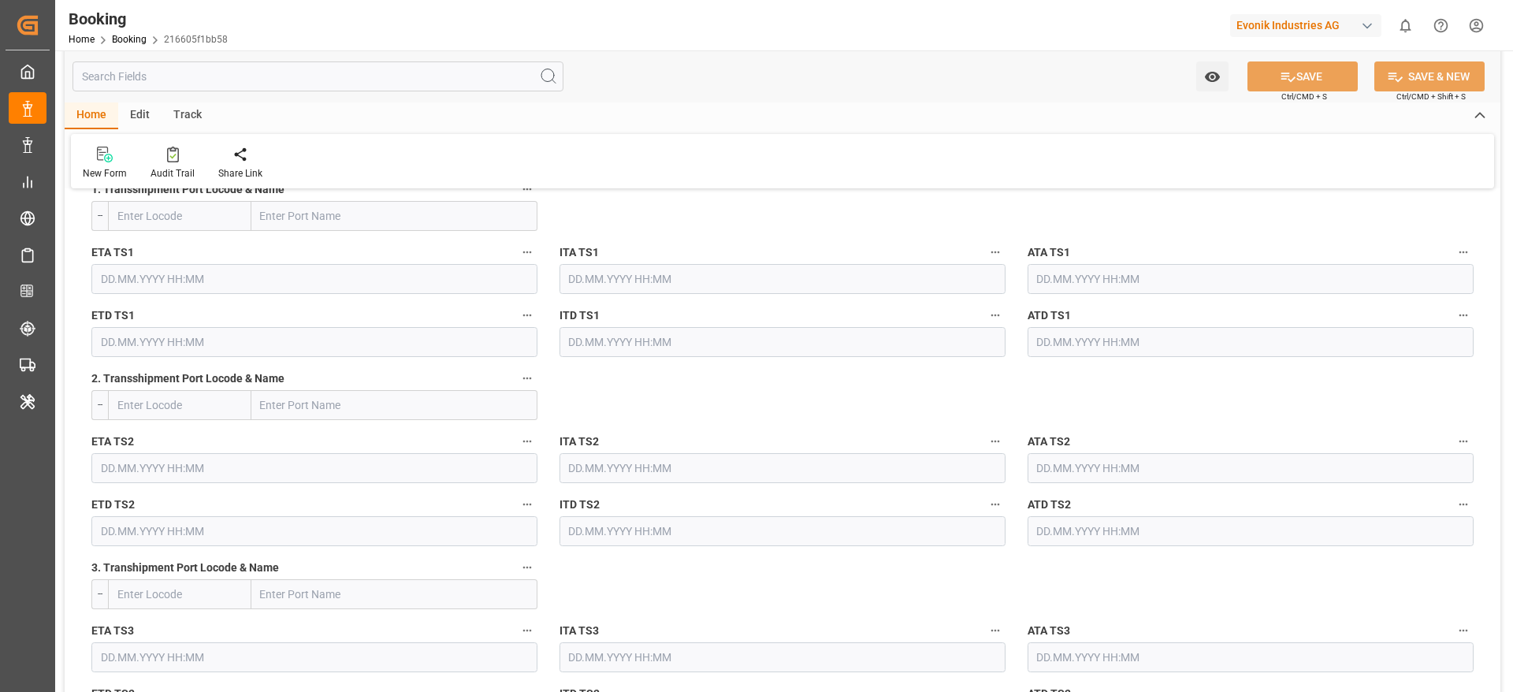
scroll to position [2483, 0]
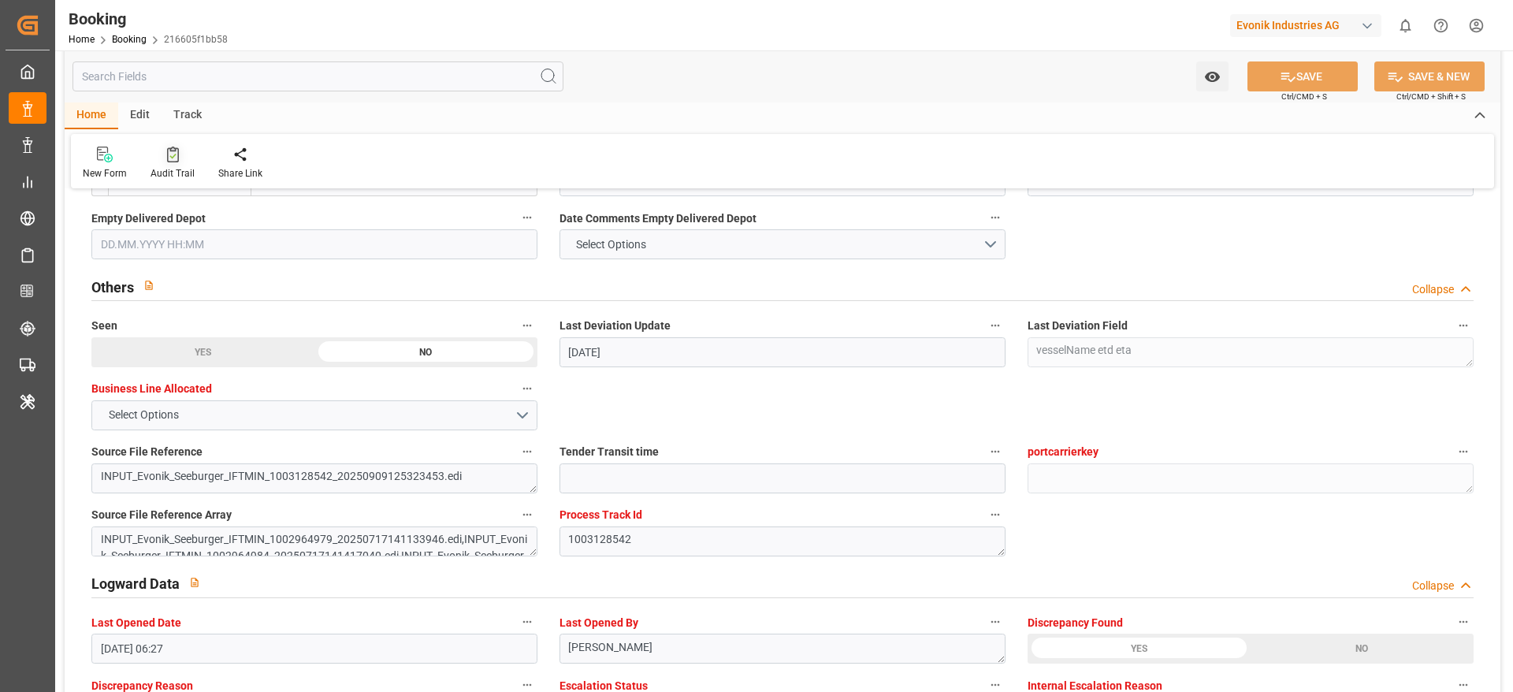
click at [181, 158] on div at bounding box center [173, 154] width 44 height 17
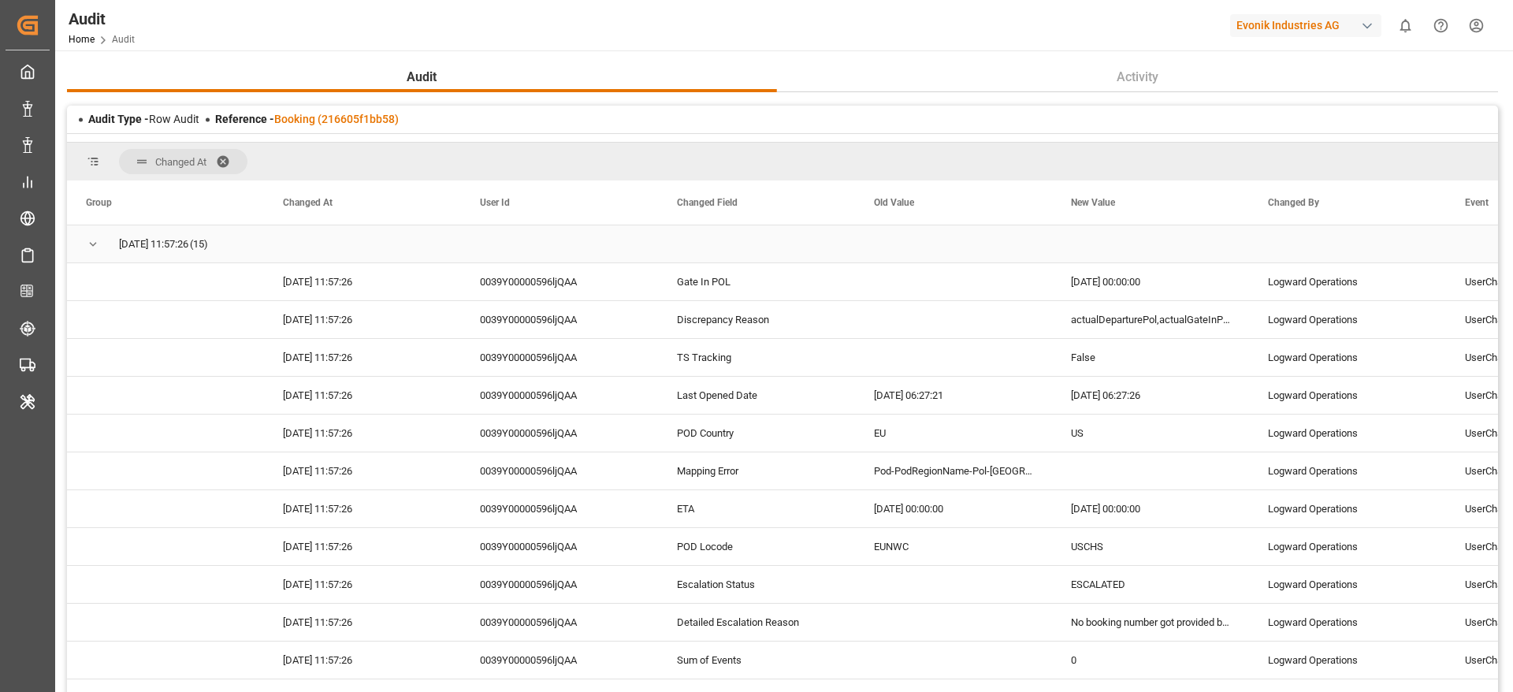
click at [84, 241] on div "22.09.2025 11:57:26 (15)" at bounding box center [165, 243] width 197 height 37
click at [84, 240] on div "22.09.2025 11:57:26 (15)" at bounding box center [165, 243] width 197 height 37
click at [89, 243] on span "Press SPACE to select this row." at bounding box center [93, 244] width 14 height 14
